Goal: Task Accomplishment & Management: Use online tool/utility

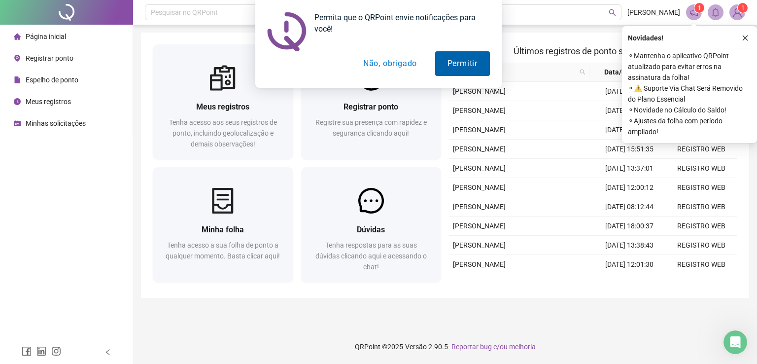
click at [457, 62] on button "Permitir" at bounding box center [462, 63] width 55 height 25
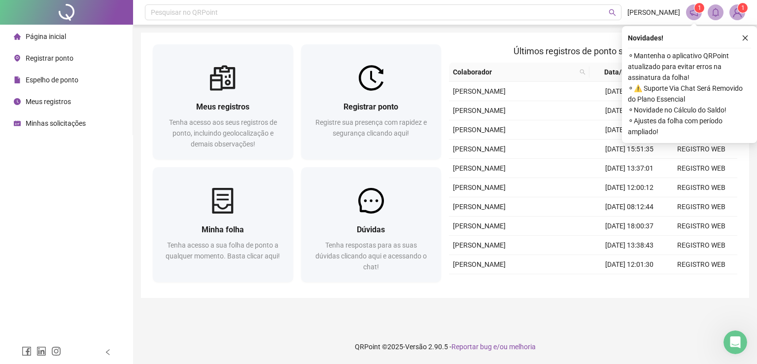
drag, startPoint x: 742, startPoint y: 40, endPoint x: 755, endPoint y: 47, distance: 14.8
click at [746, 44] on div "Novidades ! ⚬ Mantenha o aplicativo QRPoint atualizado para evitar erros na ass…" at bounding box center [689, 84] width 135 height 117
click at [748, 38] on icon "close" at bounding box center [745, 38] width 7 height 7
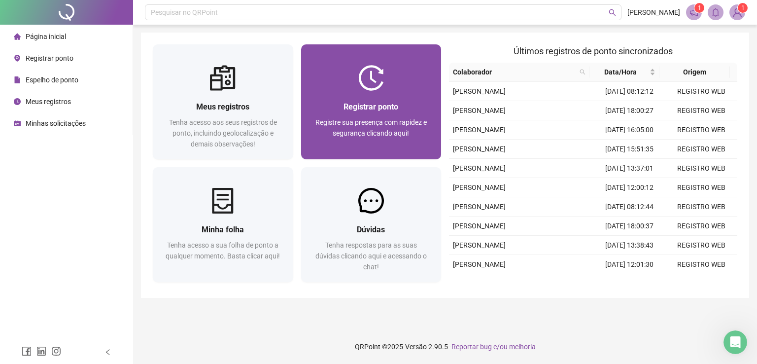
click at [362, 129] on span "Registre sua presença com rapidez e segurança clicando aqui!" at bounding box center [370, 127] width 111 height 19
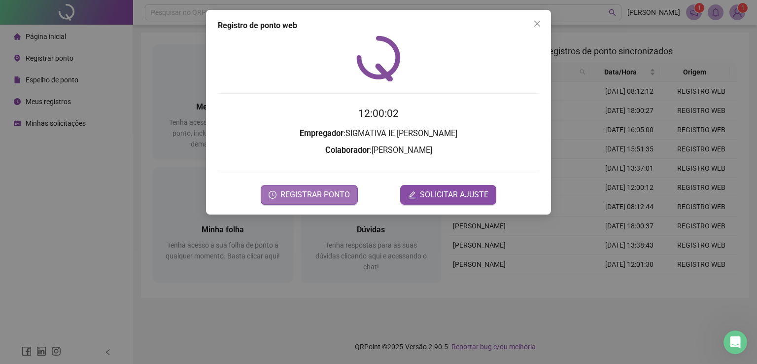
click at [301, 198] on span "REGISTRAR PONTO" at bounding box center [314, 195] width 69 height 12
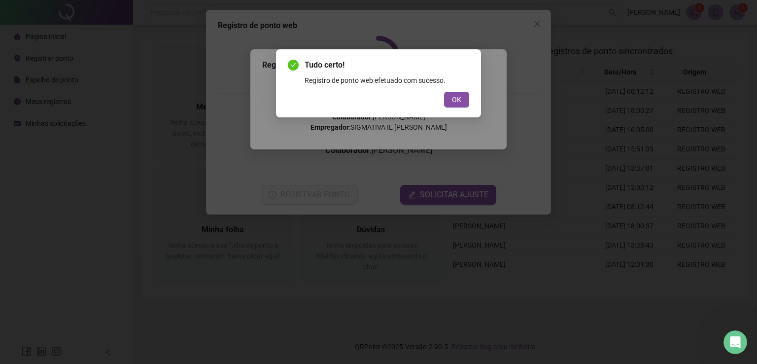
click at [456, 93] on button "OK" at bounding box center [456, 100] width 25 height 16
